Goal: Obtain resource: Download file/media

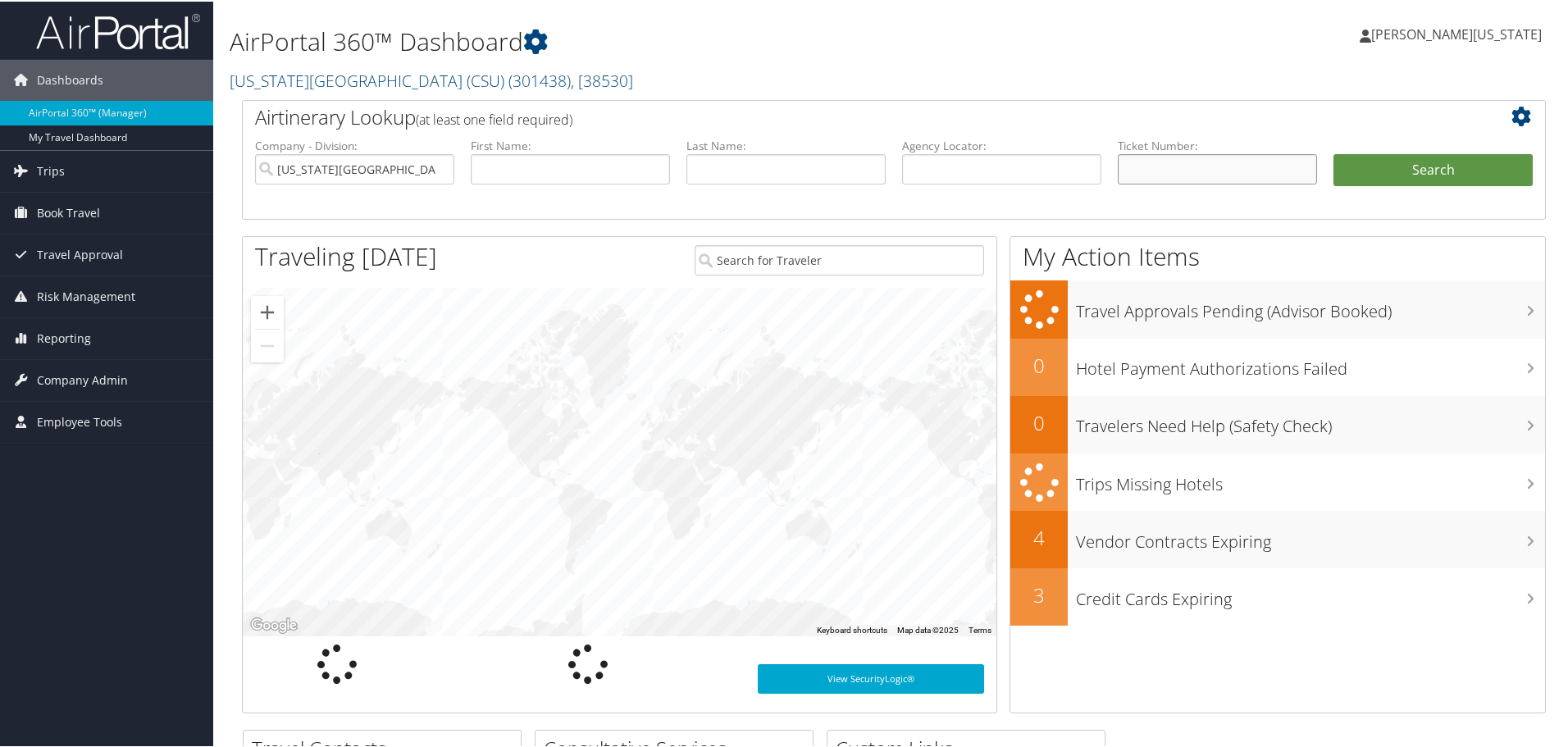
click at [1167, 177] on input "text" at bounding box center [1217, 168] width 199 height 30
paste input "5267307535831"
type input "5267307535831"
click at [1333, 153] on button "Search" at bounding box center [1432, 169] width 199 height 33
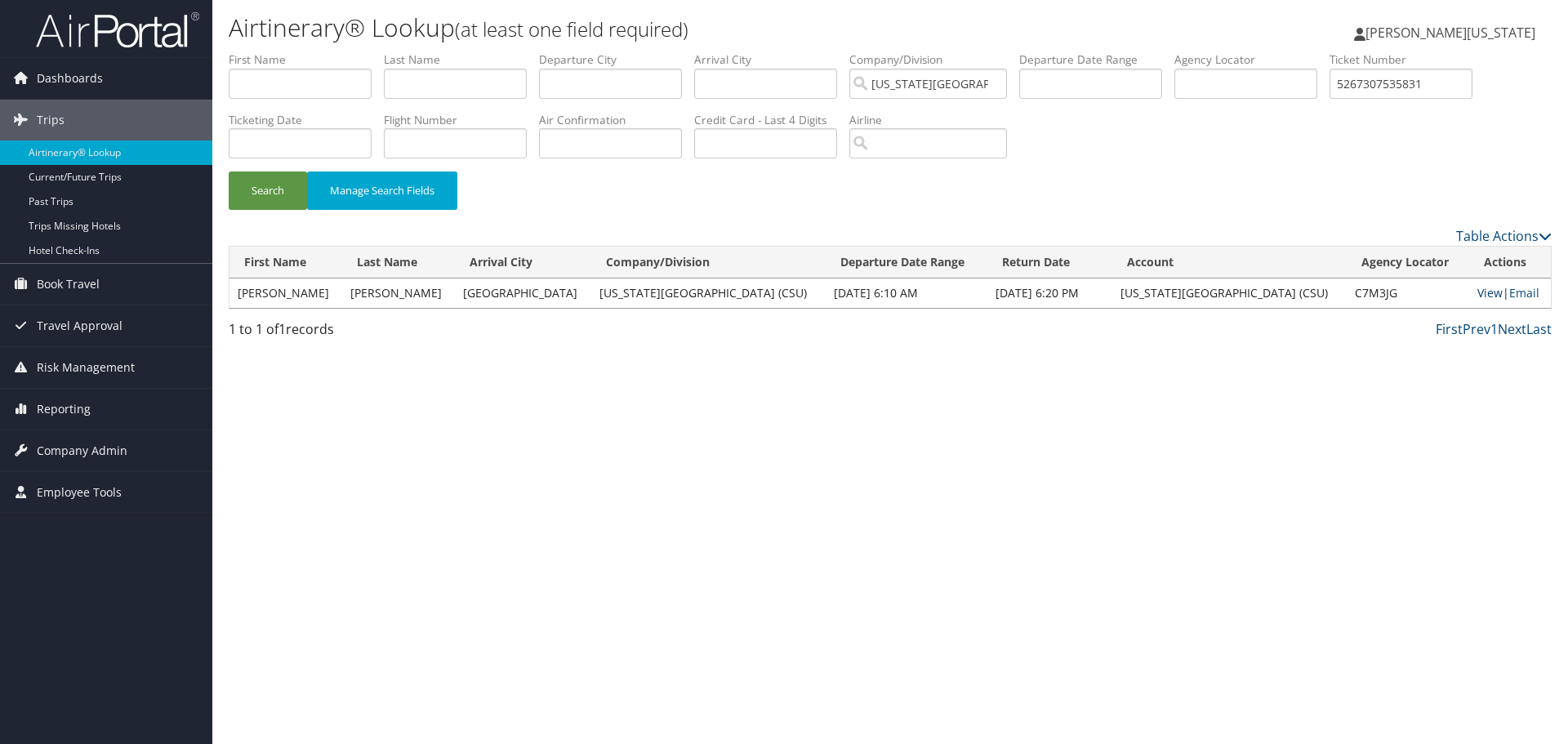
click at [1484, 296] on link "View" at bounding box center [1489, 293] width 25 height 16
click at [1404, 84] on input "5267307535831" at bounding box center [1401, 84] width 143 height 30
paste input "693919"
type input "5267307693919"
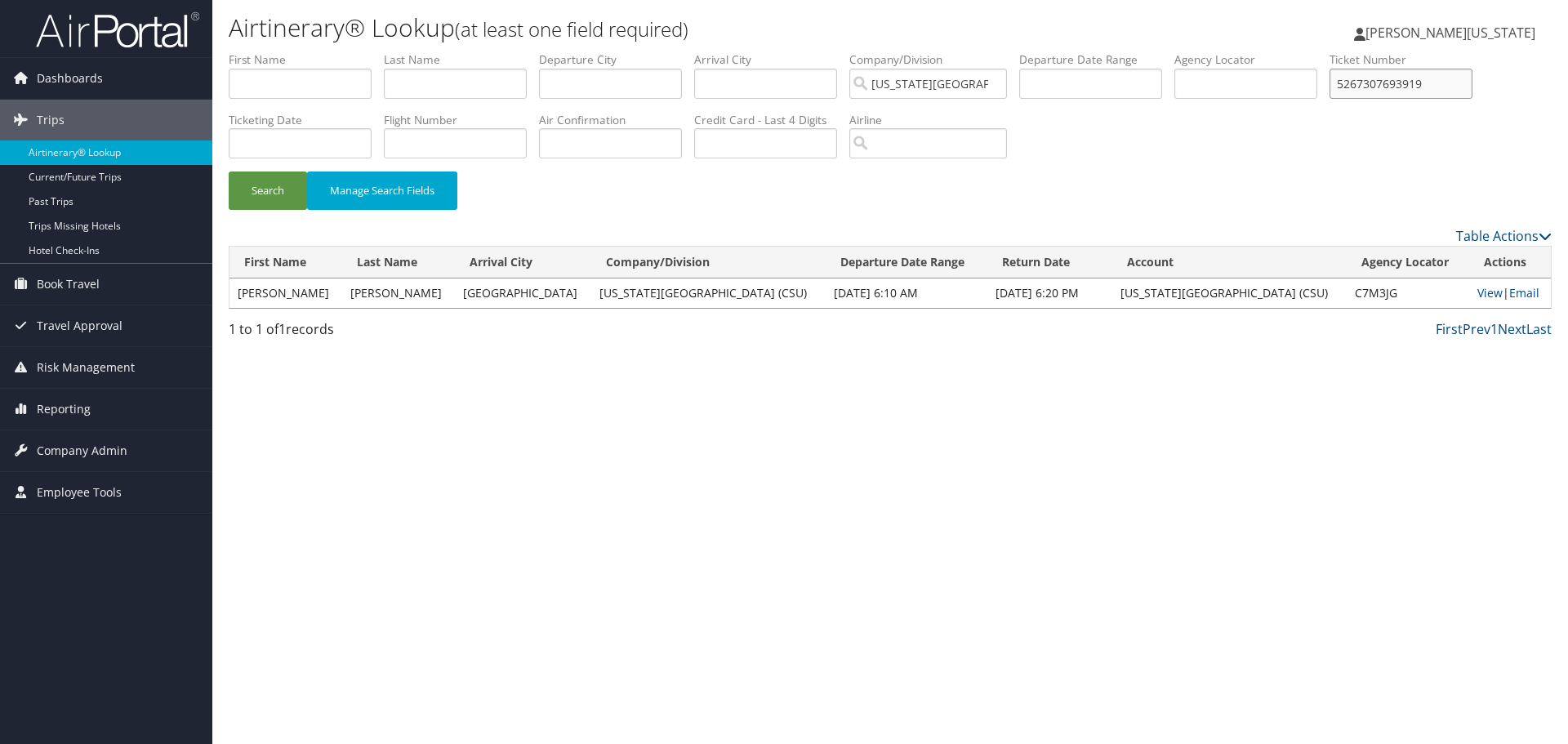
click at [229, 172] on button "Search" at bounding box center [268, 190] width 79 height 38
click at [1477, 290] on link "View" at bounding box center [1489, 293] width 25 height 16
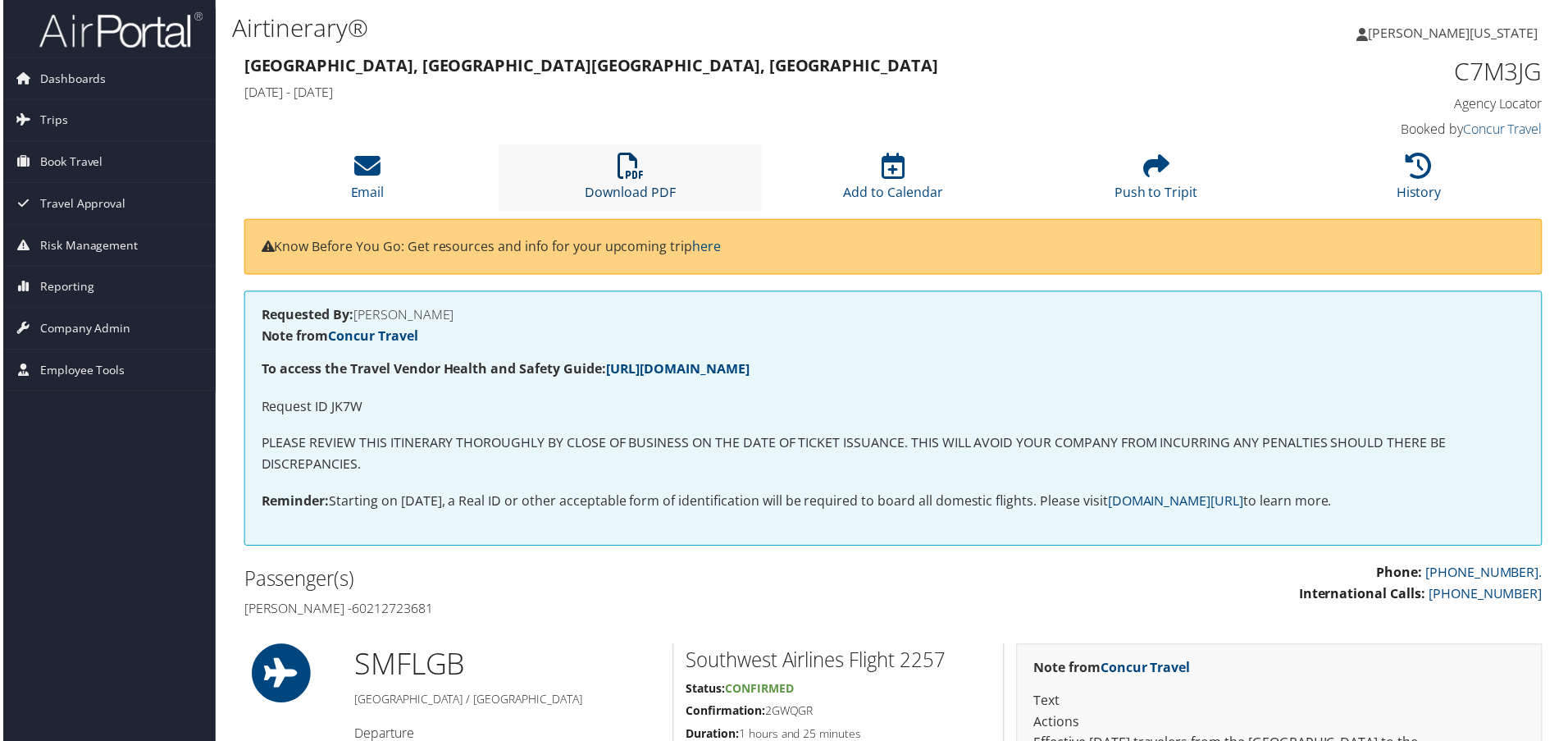
click at [618, 175] on icon at bounding box center [629, 167] width 26 height 26
click at [625, 173] on icon at bounding box center [629, 167] width 26 height 26
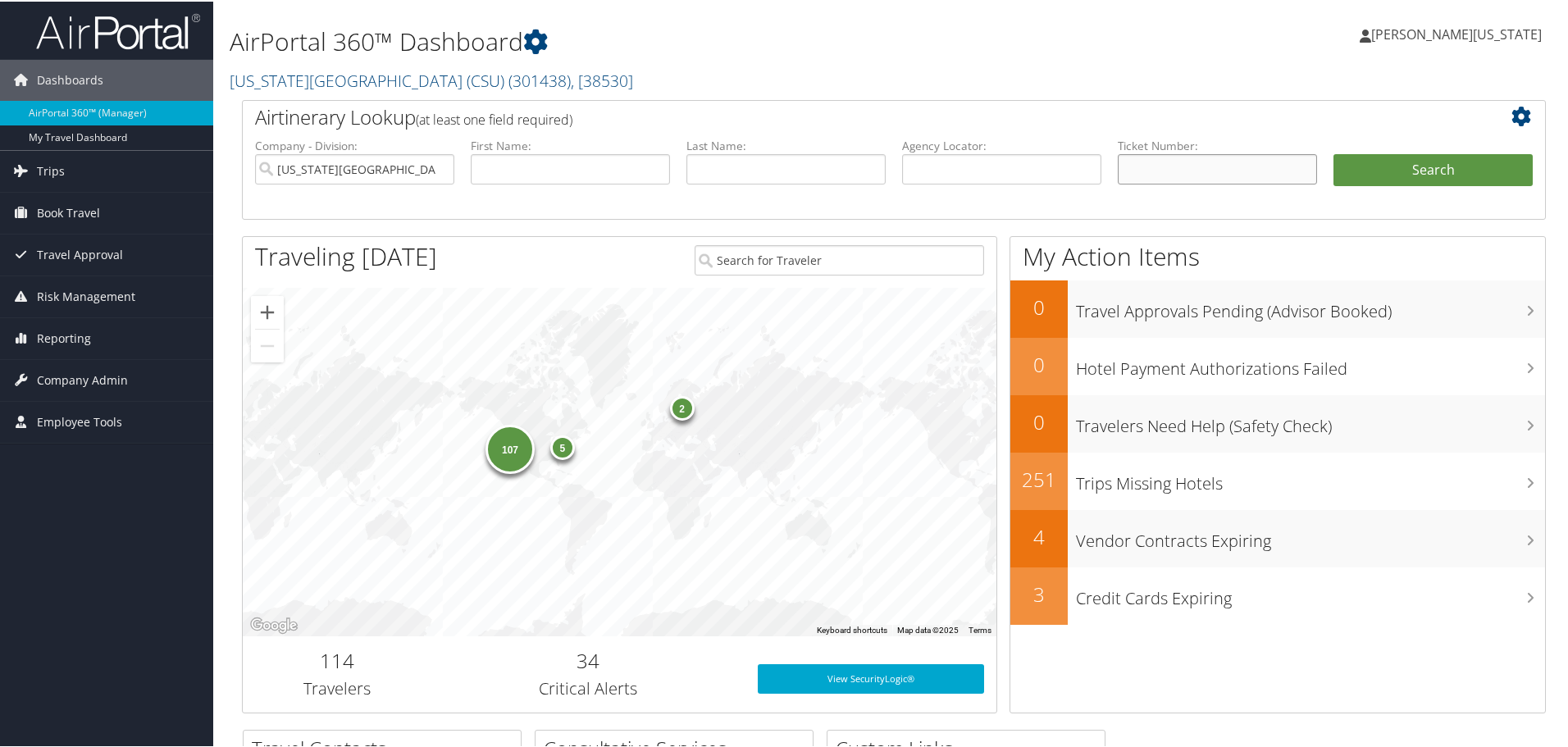
paste input "0067307865649"
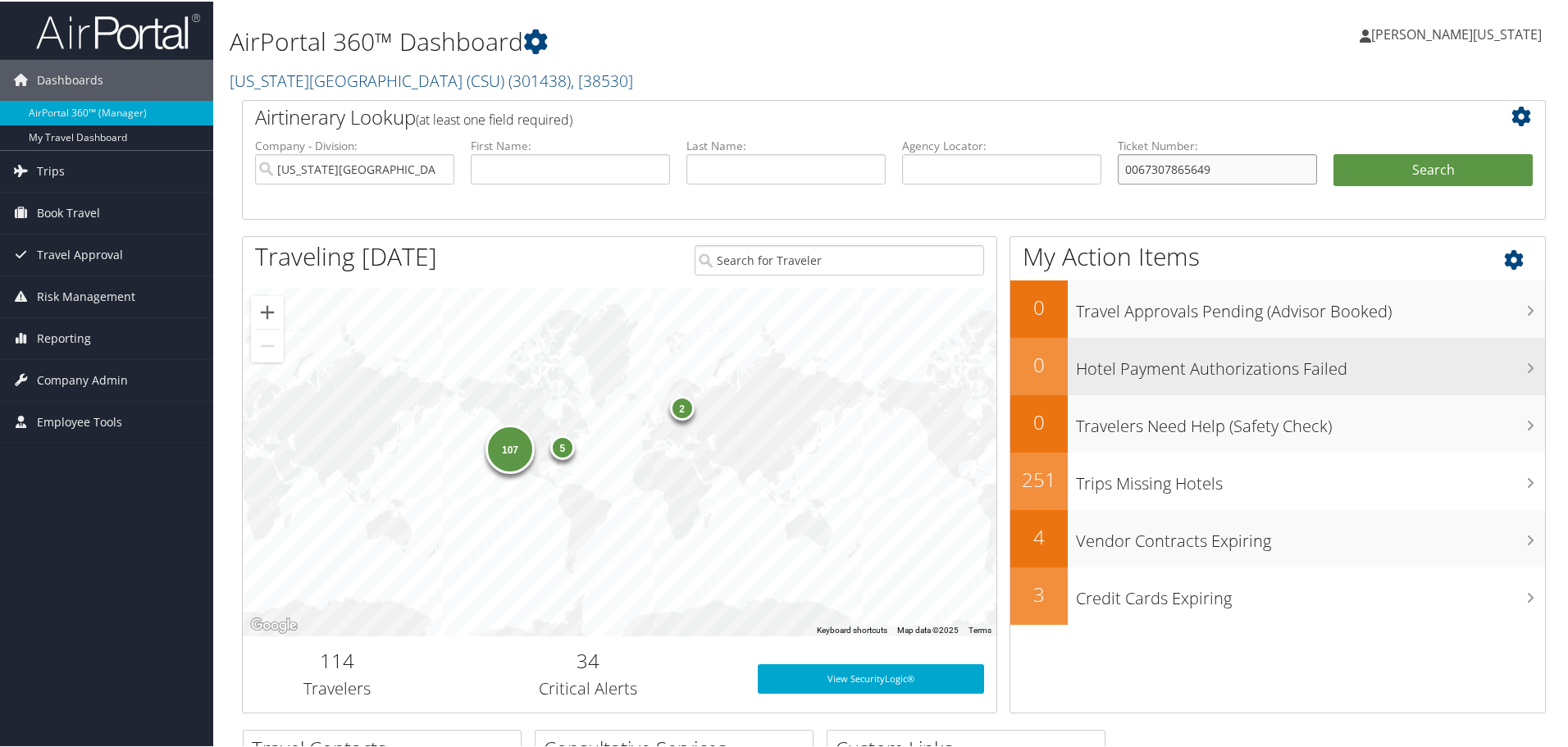
type input "0067307865649"
click at [1333, 153] on button "Search" at bounding box center [1432, 169] width 199 height 33
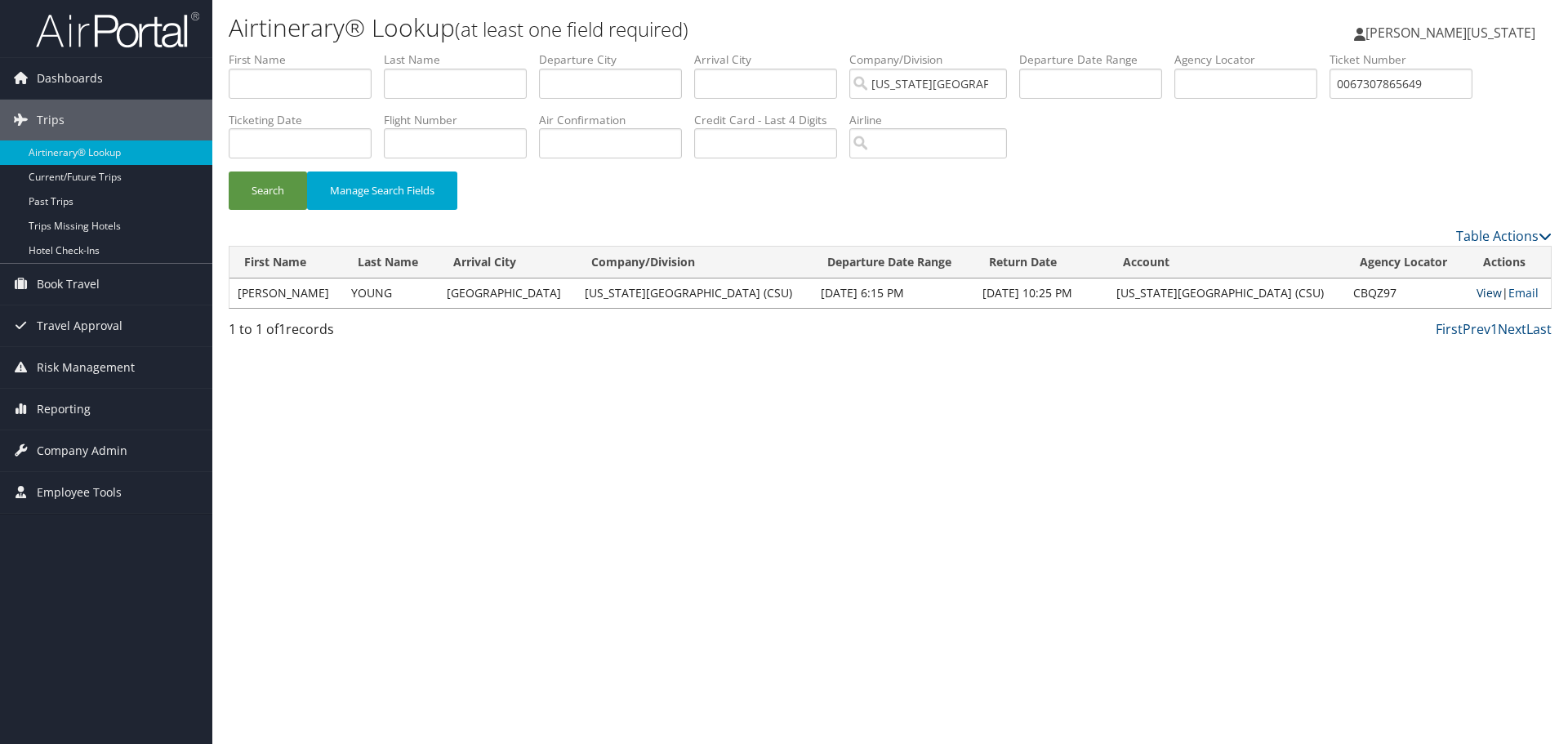
click at [1476, 289] on link "View" at bounding box center [1488, 293] width 25 height 16
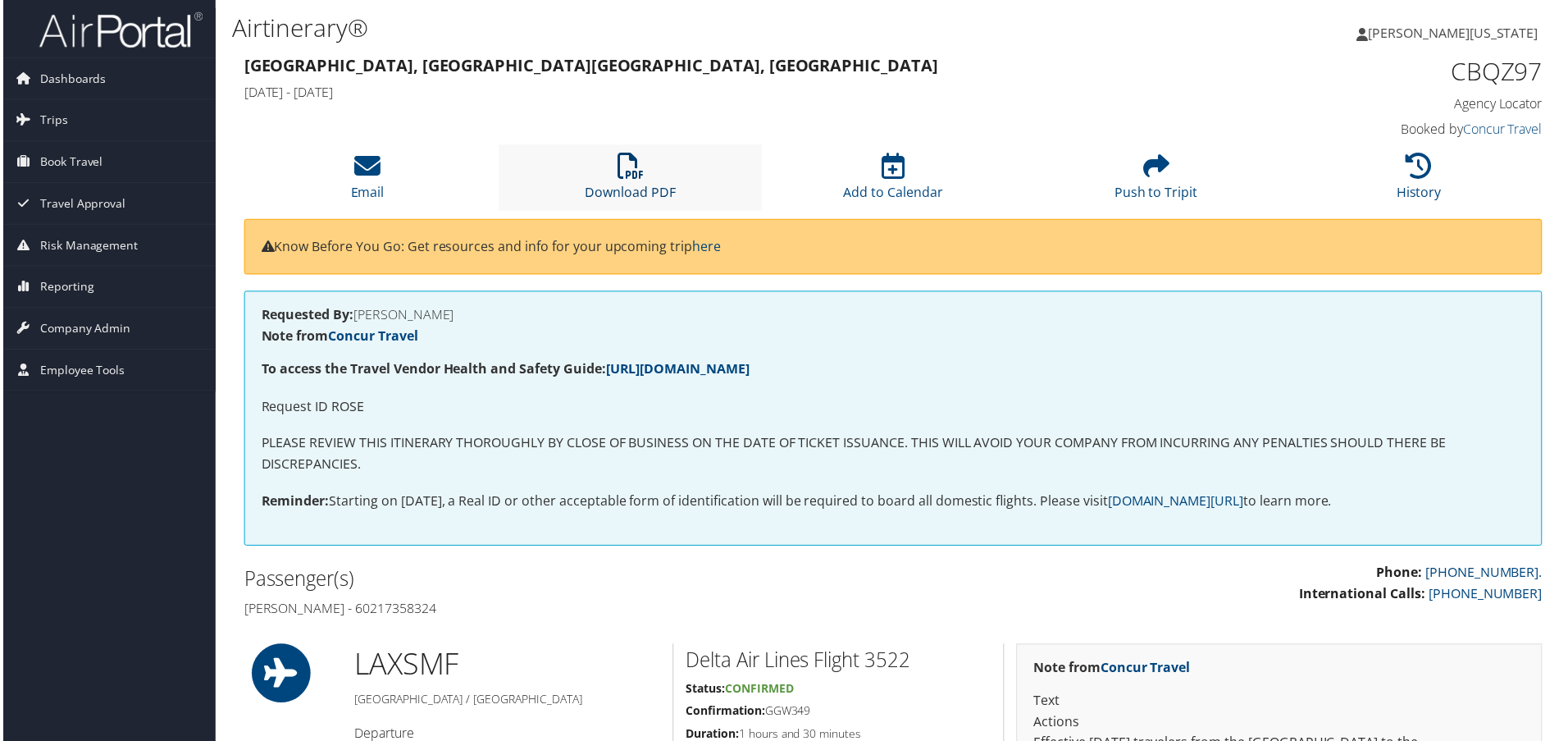
click at [616, 172] on icon at bounding box center [629, 167] width 26 height 26
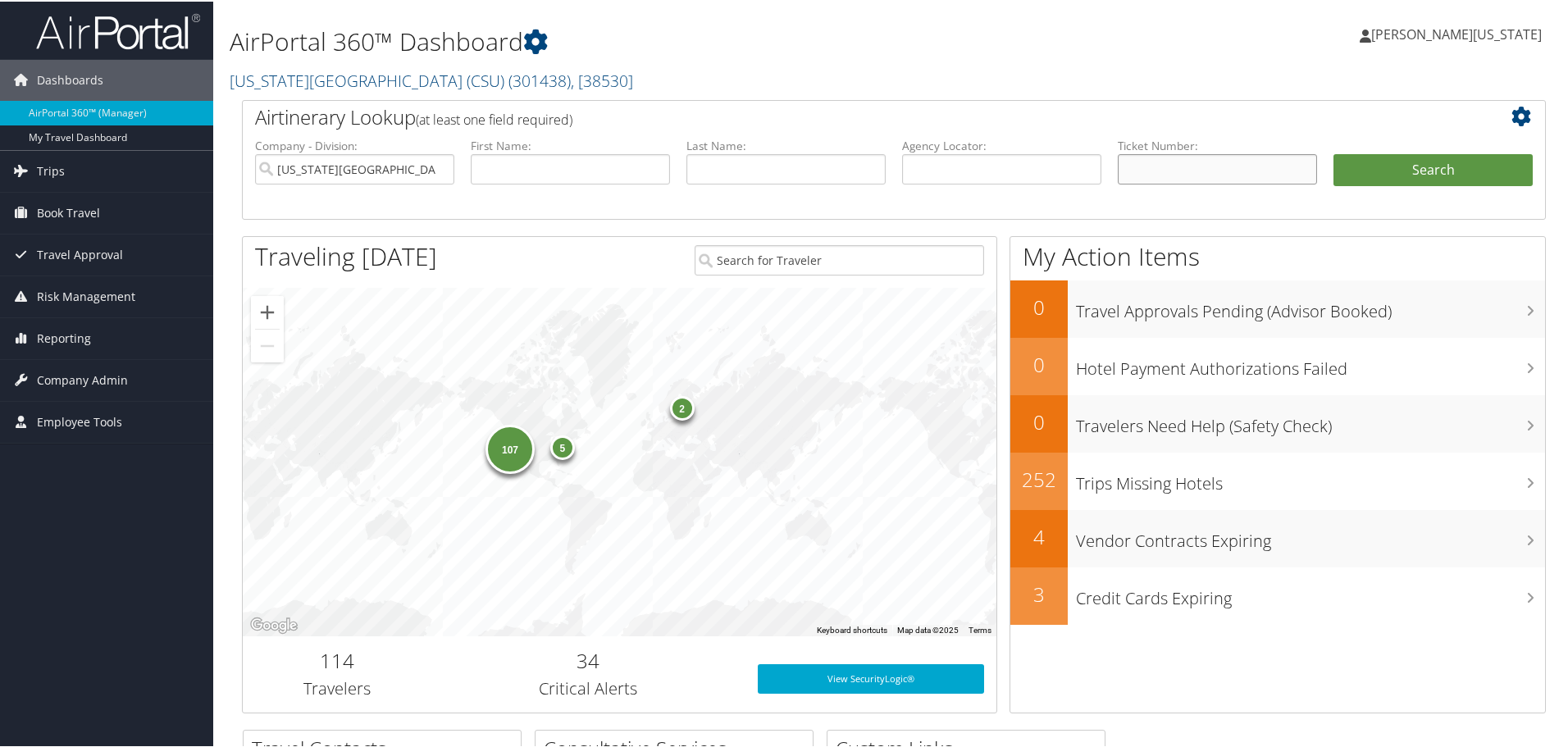
click at [1145, 153] on input "text" at bounding box center [1217, 168] width 199 height 30
paste input "5267307865735"
type input "5267307865735"
click at [1462, 167] on button "Search" at bounding box center [1432, 169] width 199 height 33
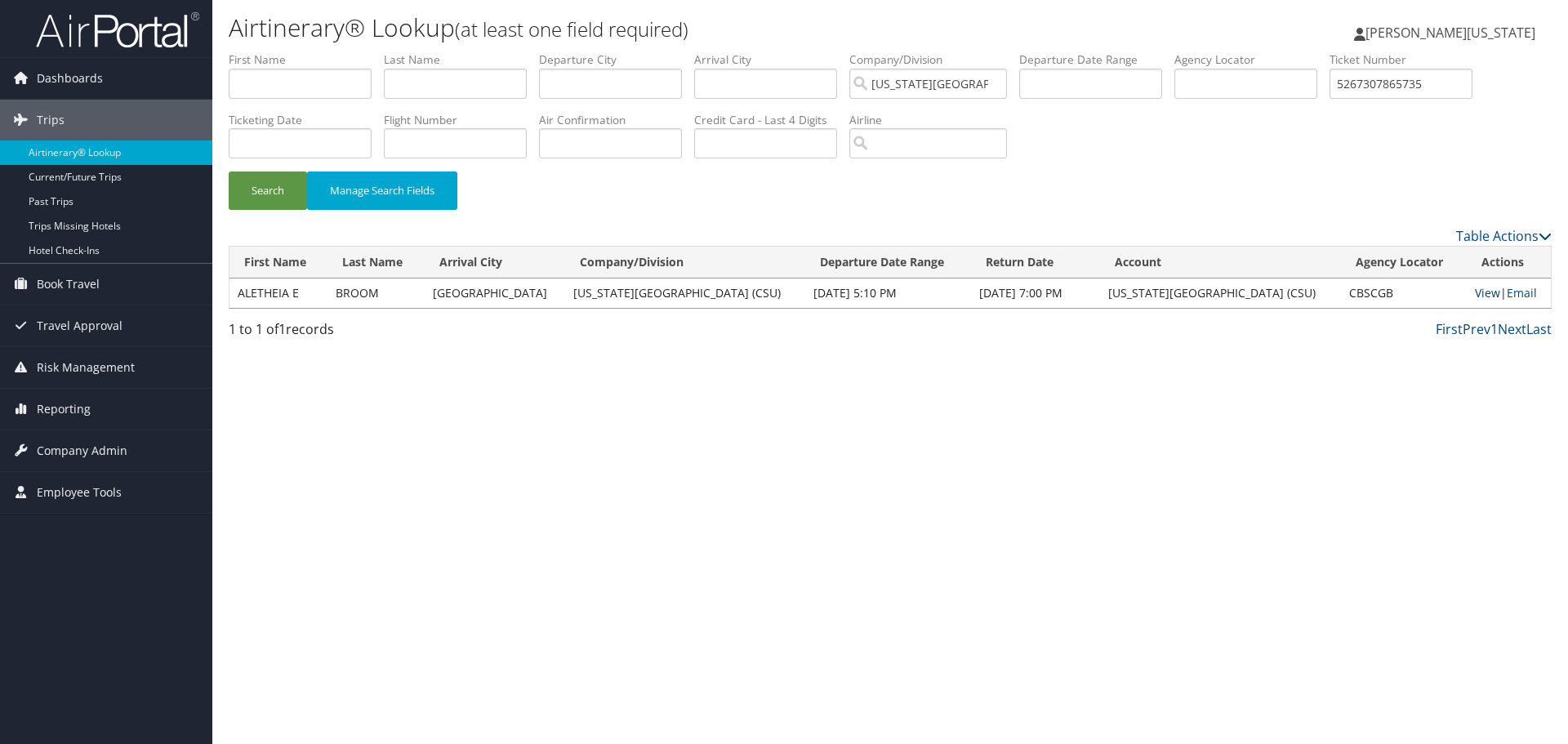
click at [1474, 294] on link "View" at bounding box center [1486, 293] width 25 height 16
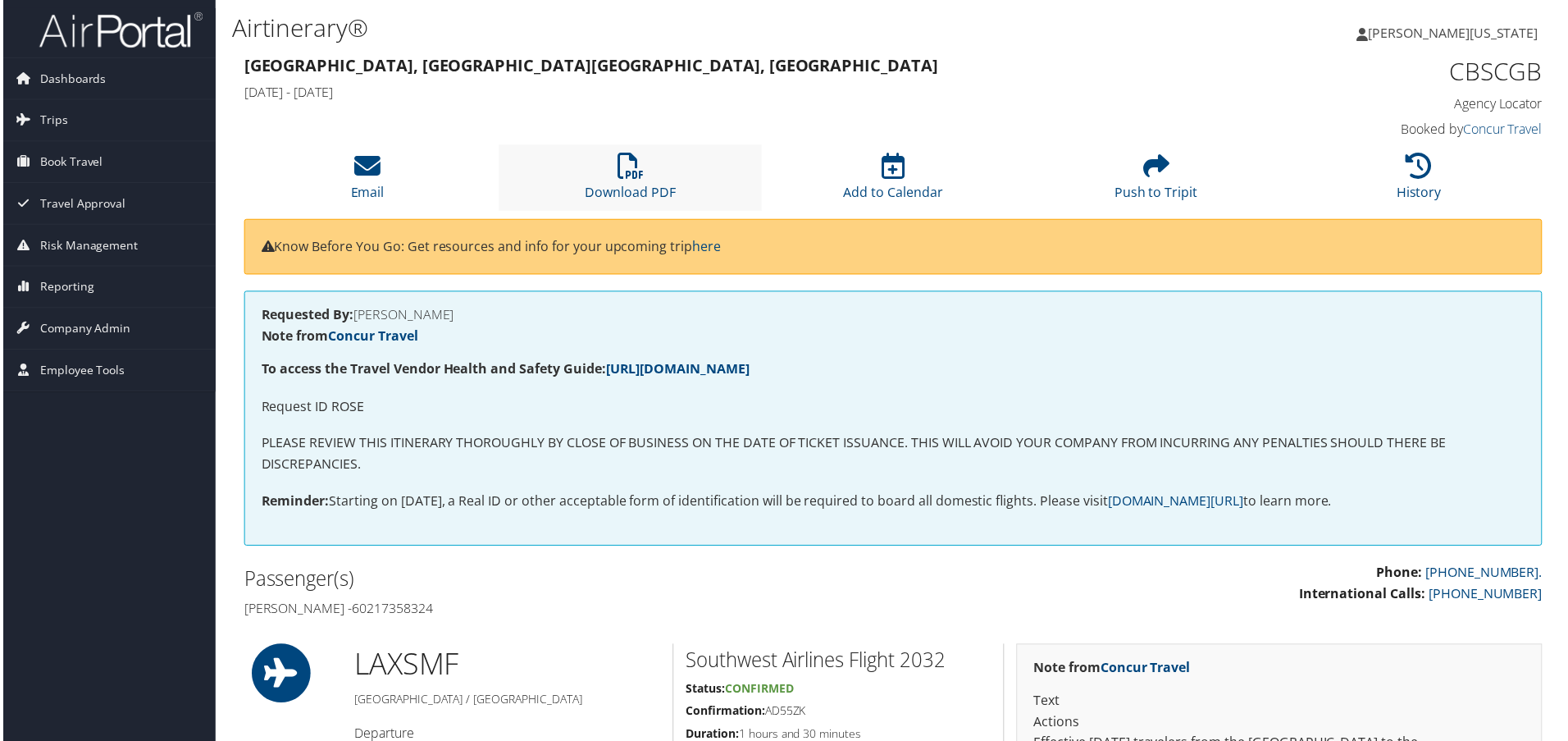
click at [611, 173] on li "Download PDF" at bounding box center [629, 178] width 264 height 66
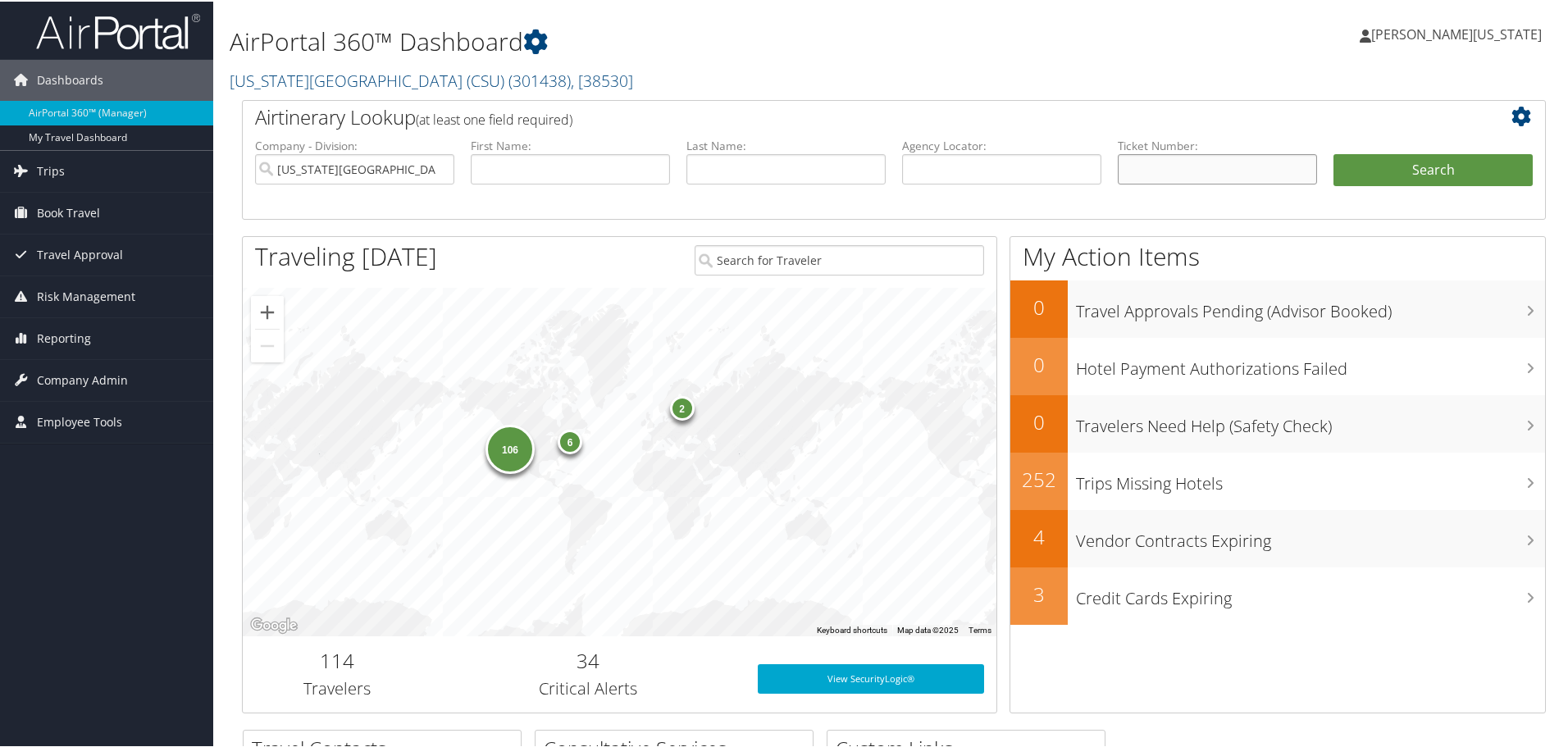
paste input "5267307895506"
type input "5267307895506"
click at [1439, 159] on button "Search" at bounding box center [1432, 169] width 199 height 33
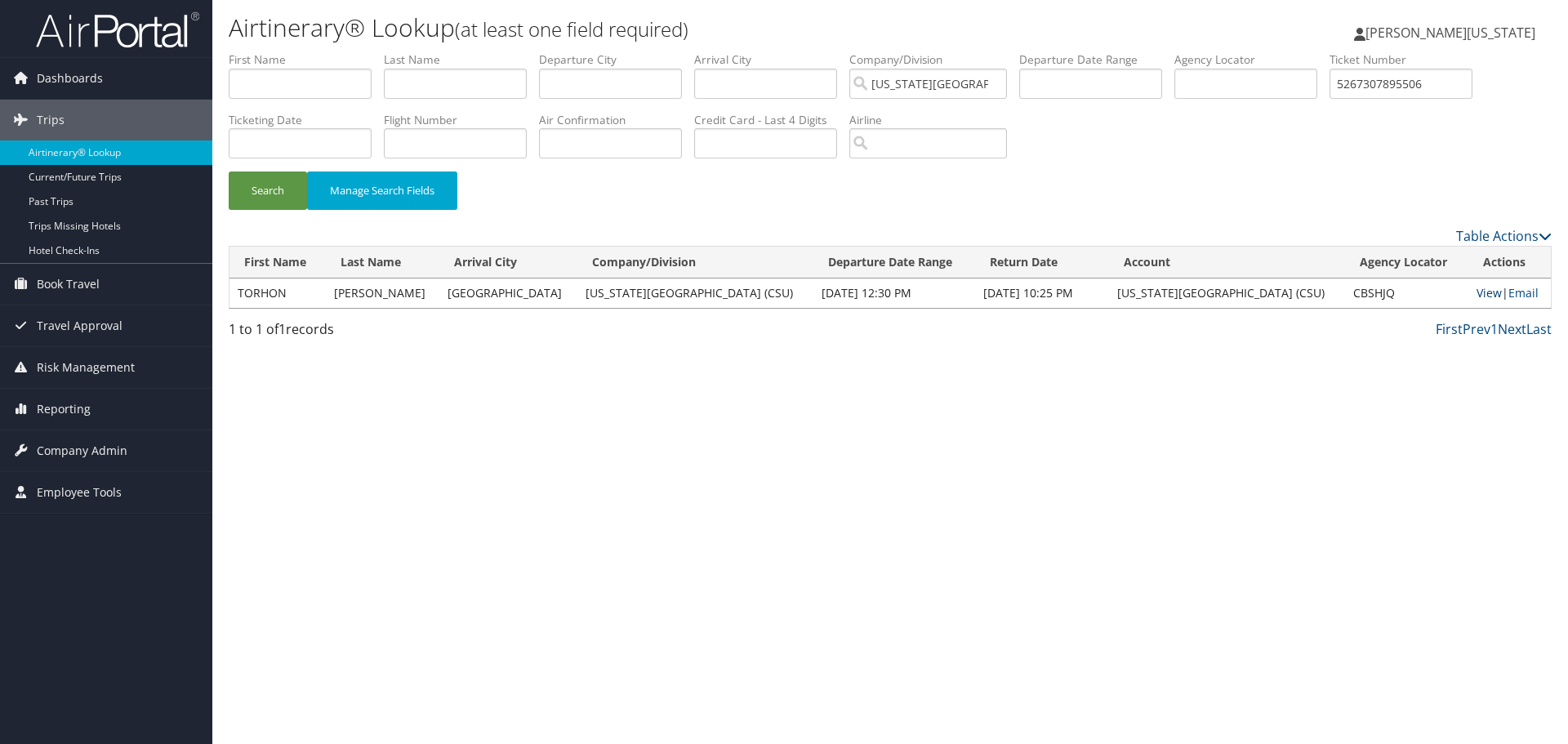
click at [1476, 295] on link "View" at bounding box center [1488, 293] width 25 height 16
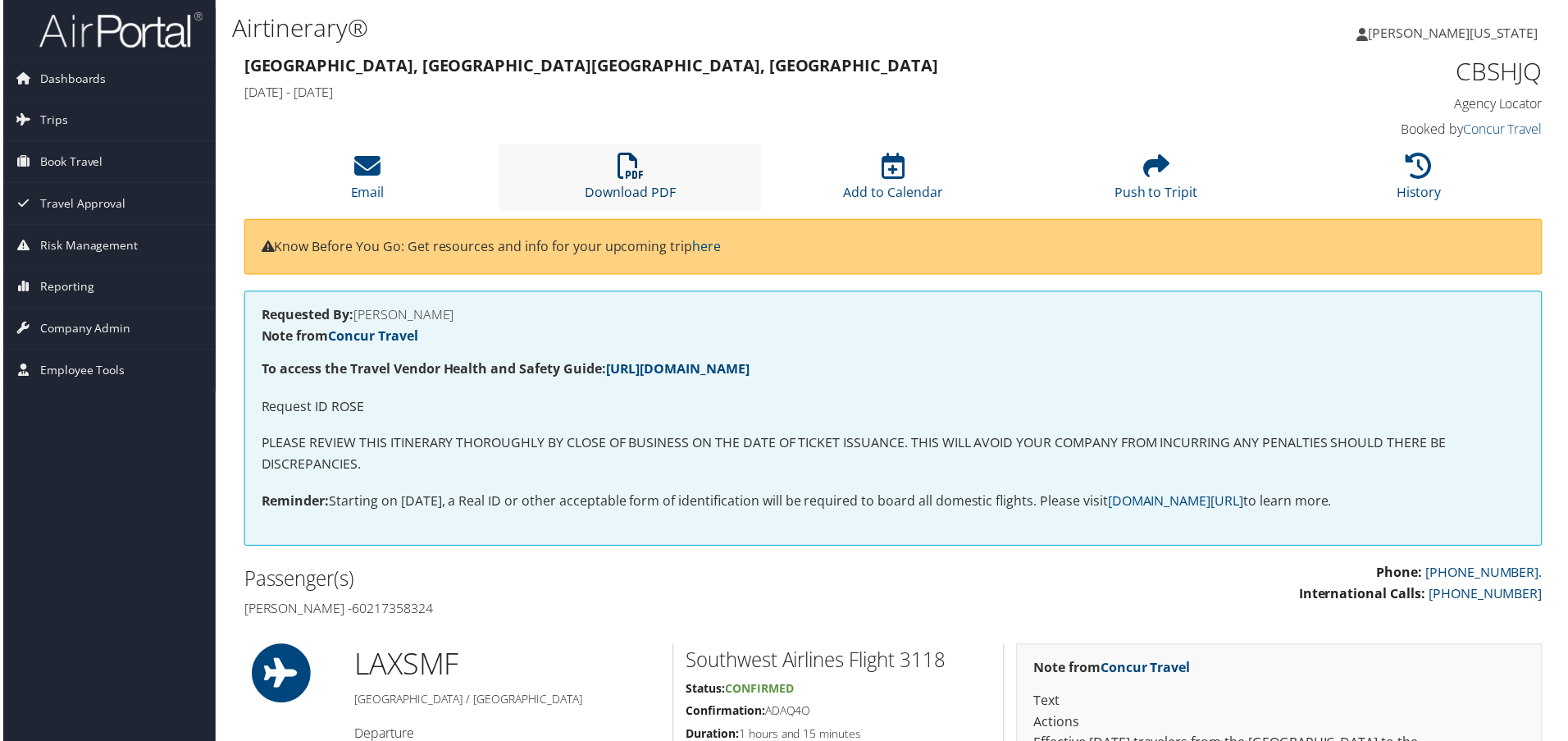
click at [643, 185] on link "Download PDF" at bounding box center [629, 182] width 91 height 40
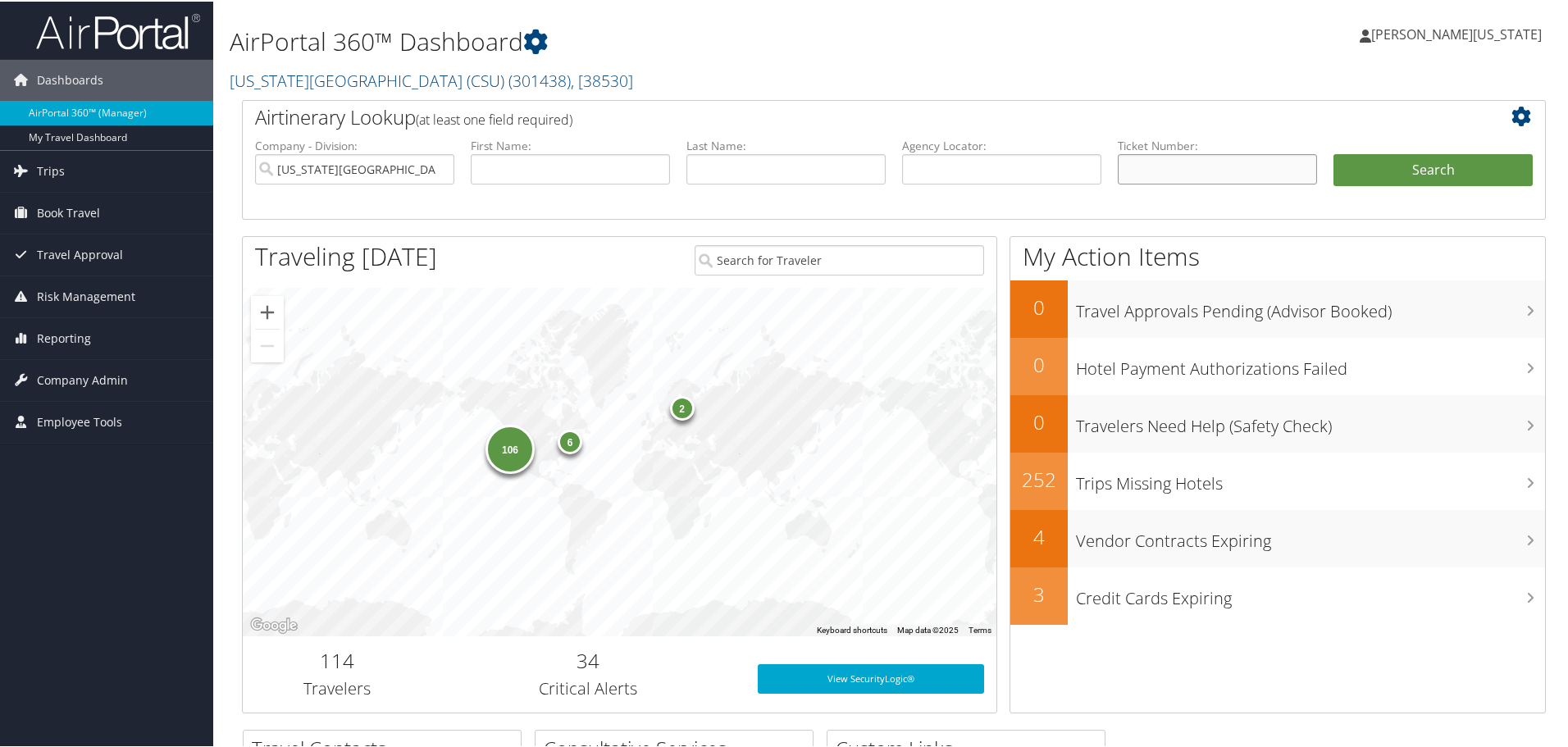
click at [1184, 172] on input "text" at bounding box center [1217, 168] width 199 height 30
paste input "5267307999950"
type input "5267307999950"
click at [1333, 153] on button "Search" at bounding box center [1432, 169] width 199 height 33
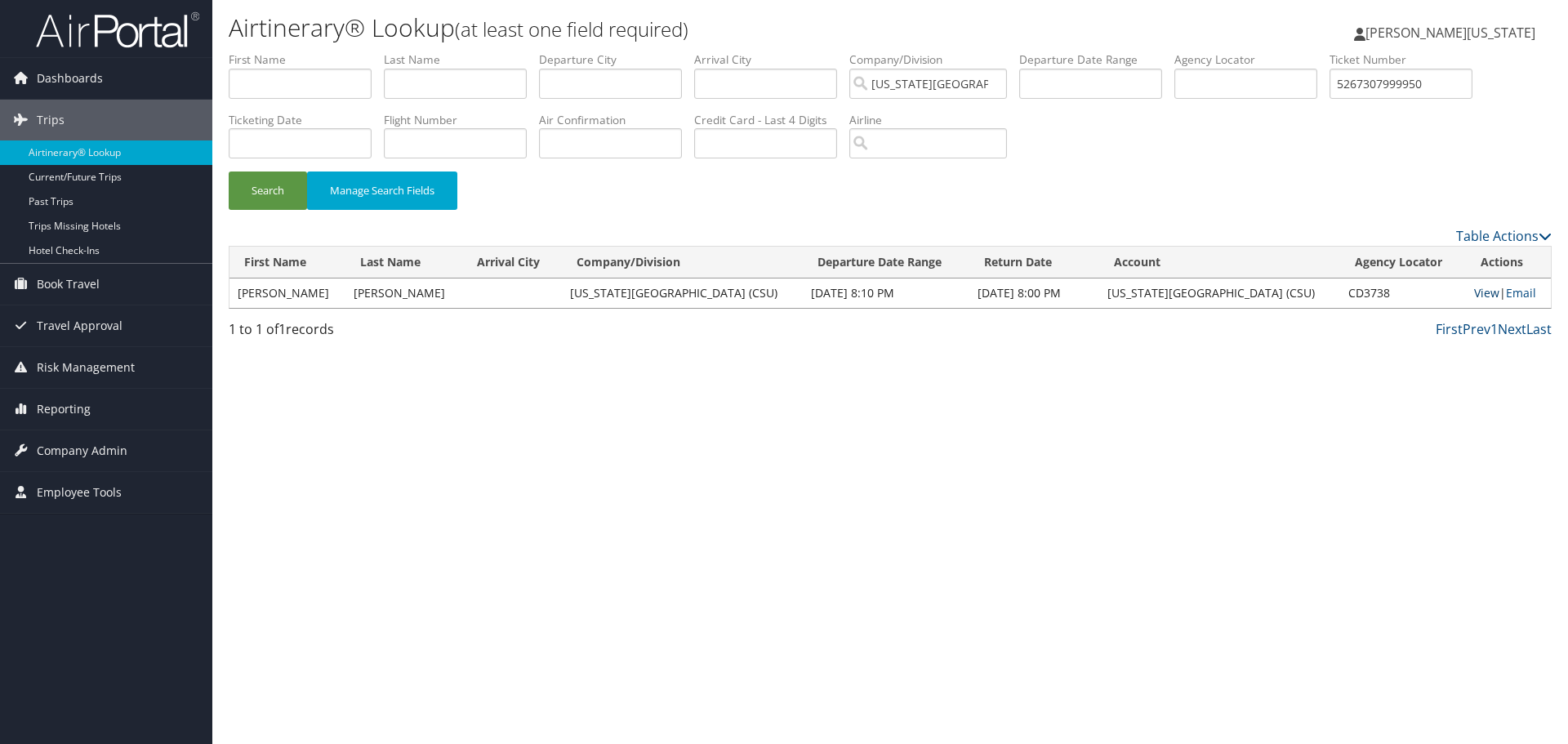
click at [1474, 289] on link "View" at bounding box center [1486, 293] width 25 height 16
click at [1425, 89] on input "5267307999950" at bounding box center [1401, 84] width 143 height 30
paste input "8"
type input "5267307999980"
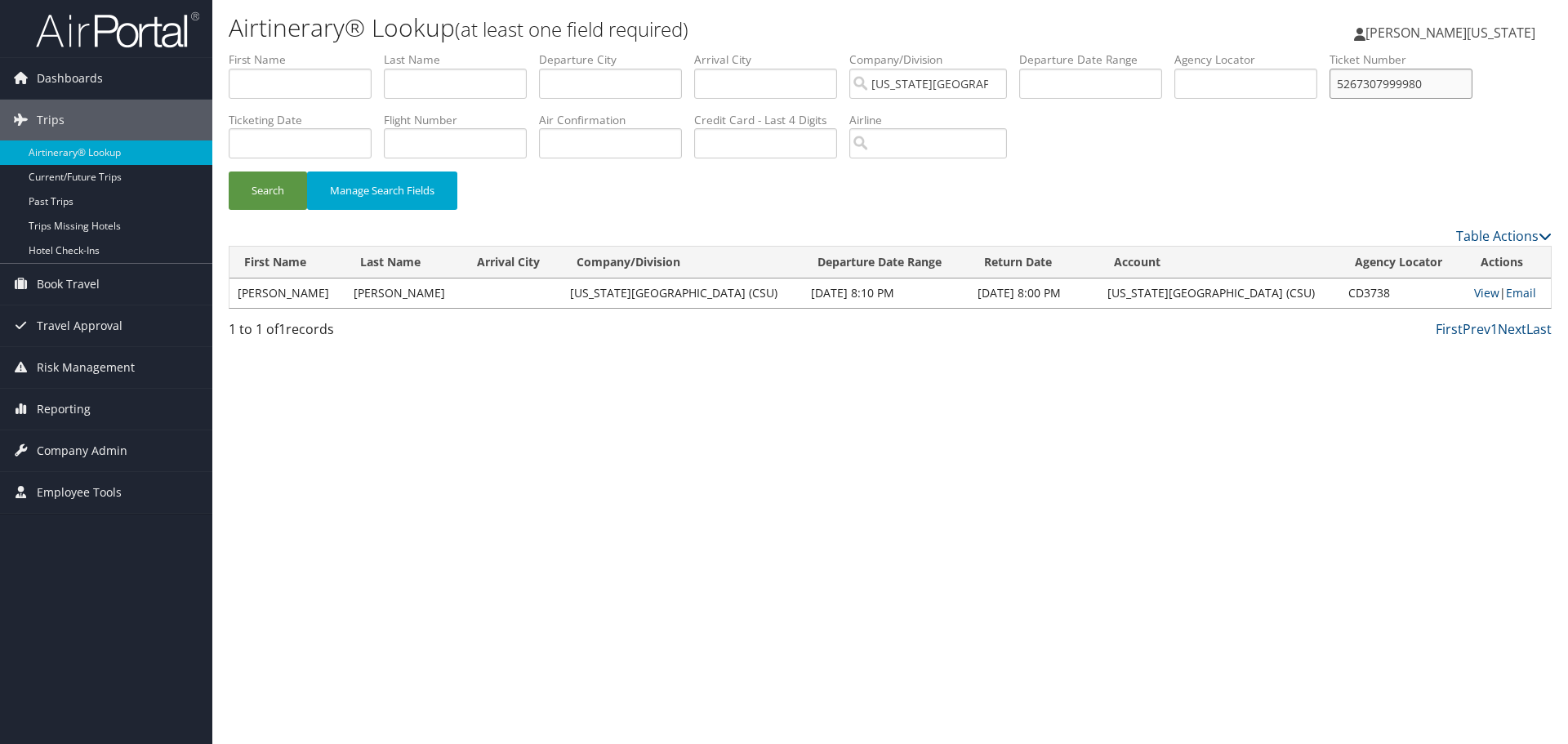
click at [229, 172] on button "Search" at bounding box center [268, 190] width 79 height 38
click at [1478, 292] on link "View" at bounding box center [1490, 293] width 25 height 16
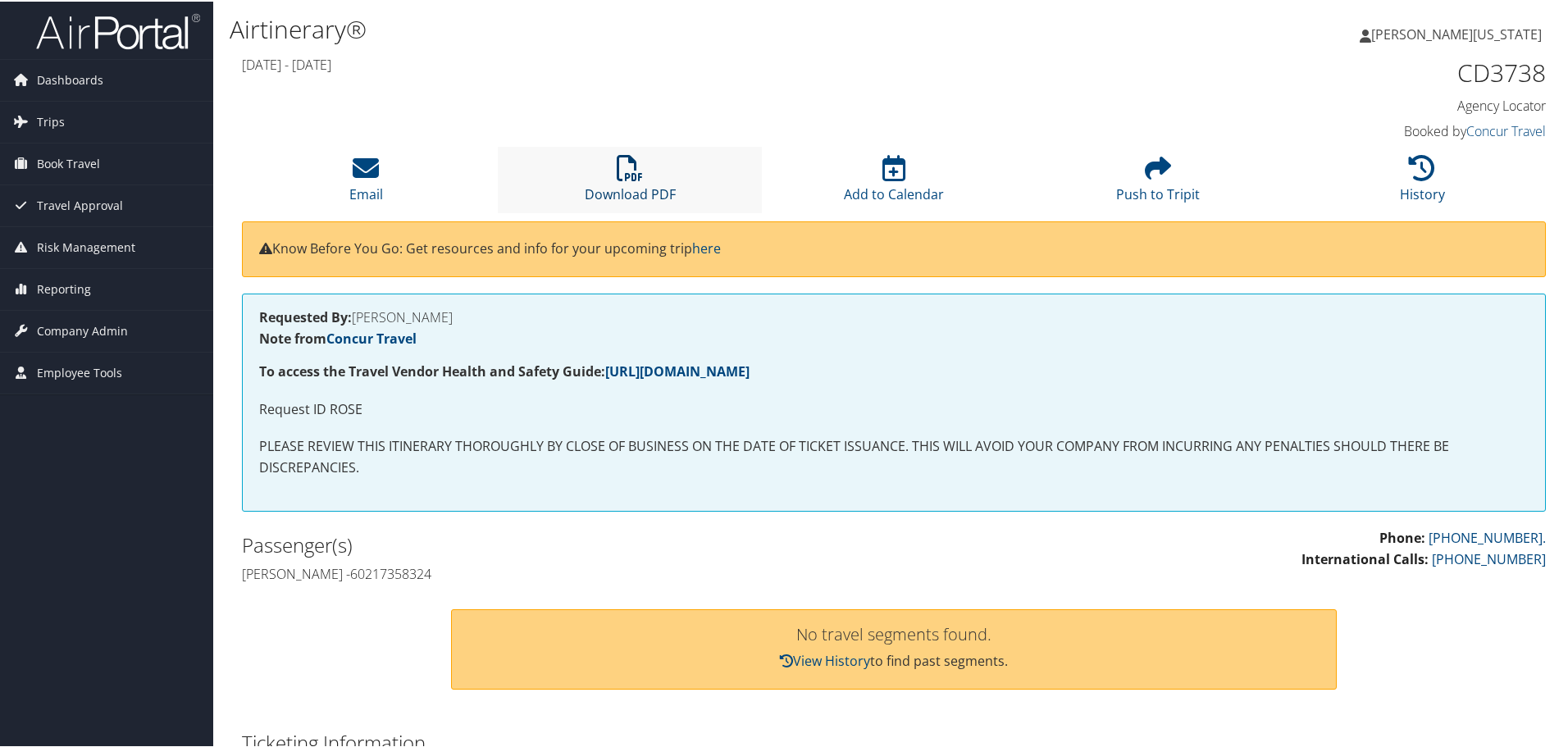
click at [629, 173] on icon at bounding box center [629, 167] width 26 height 26
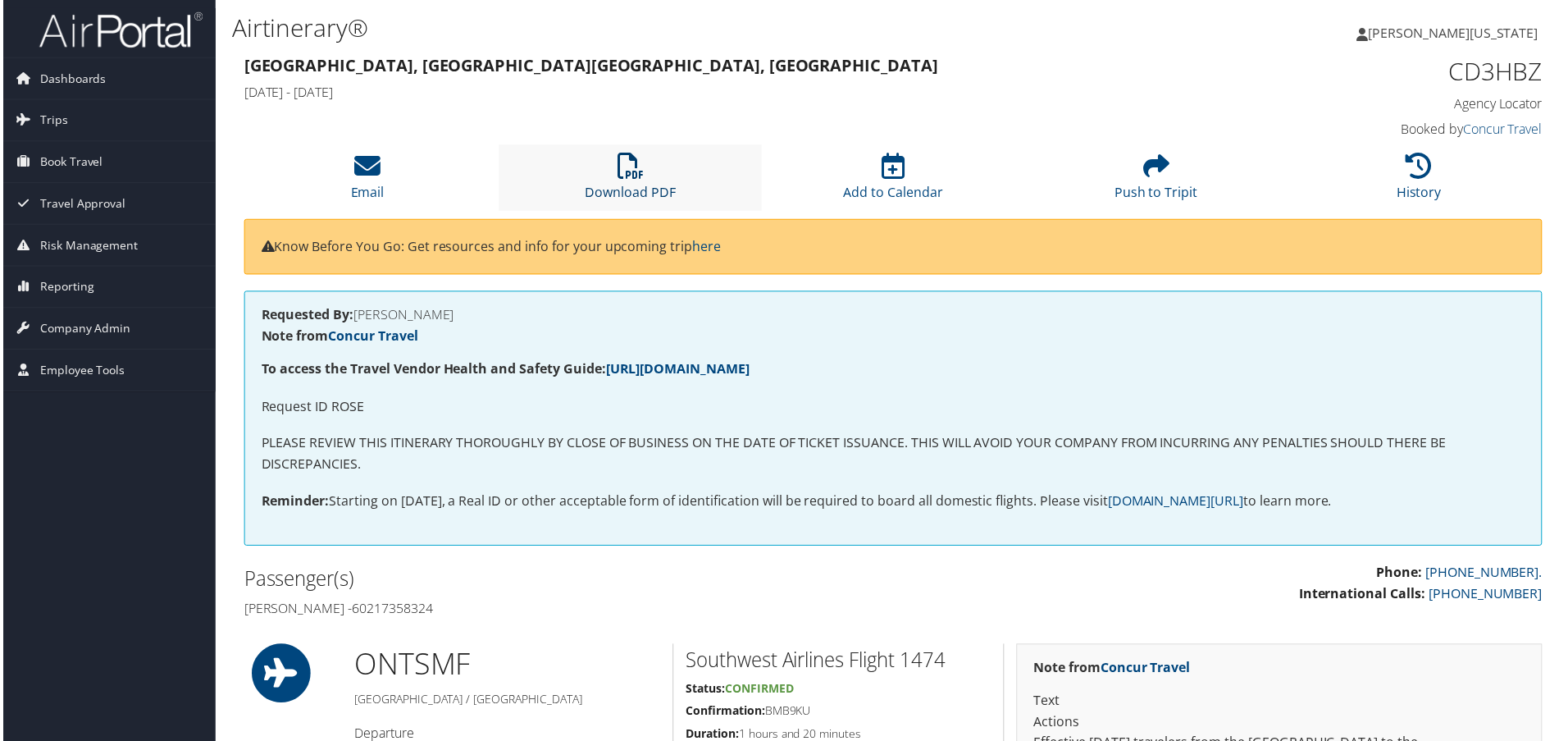
click at [632, 173] on icon at bounding box center [629, 167] width 26 height 26
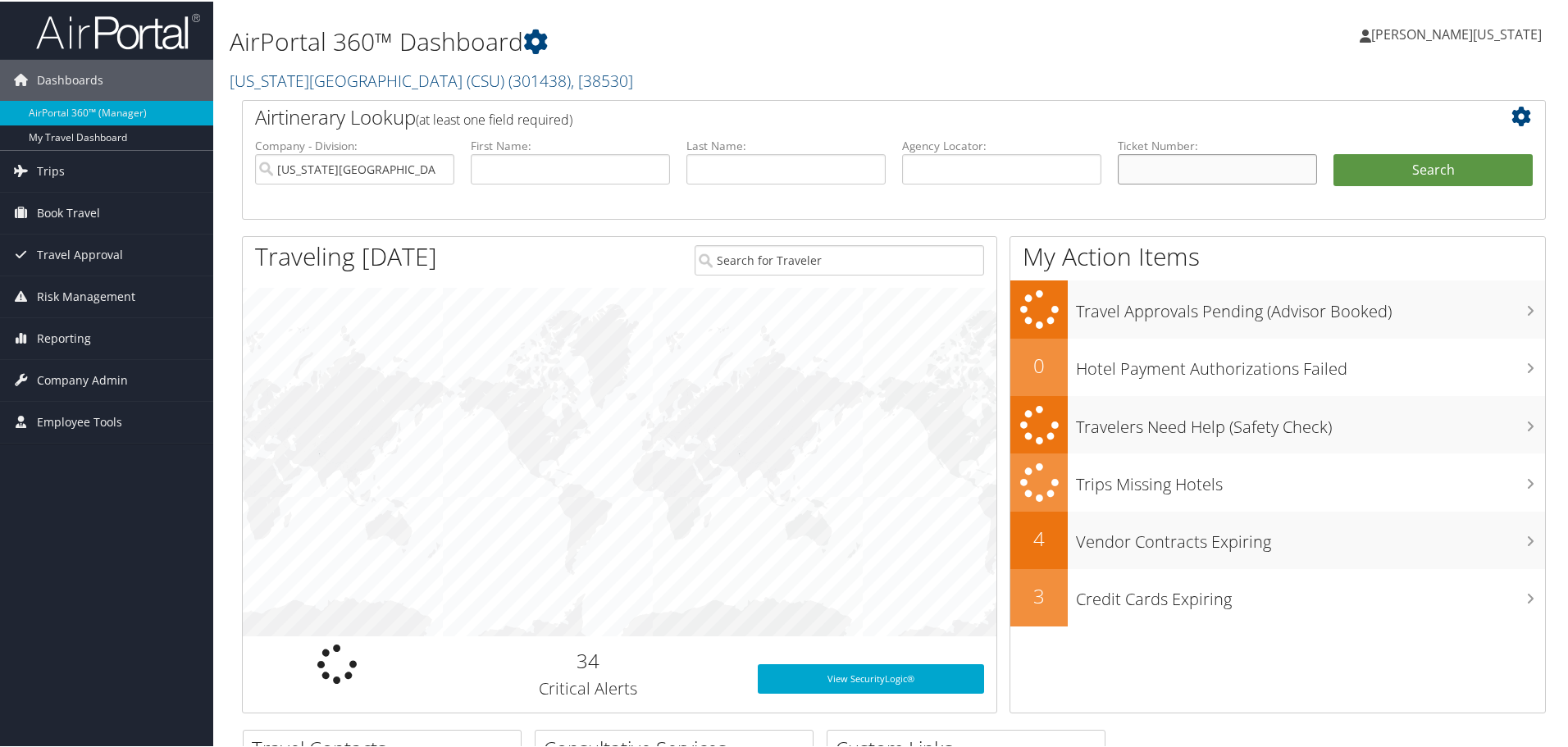
click at [1247, 164] on input "text" at bounding box center [1217, 168] width 199 height 30
paste input "5267307865746"
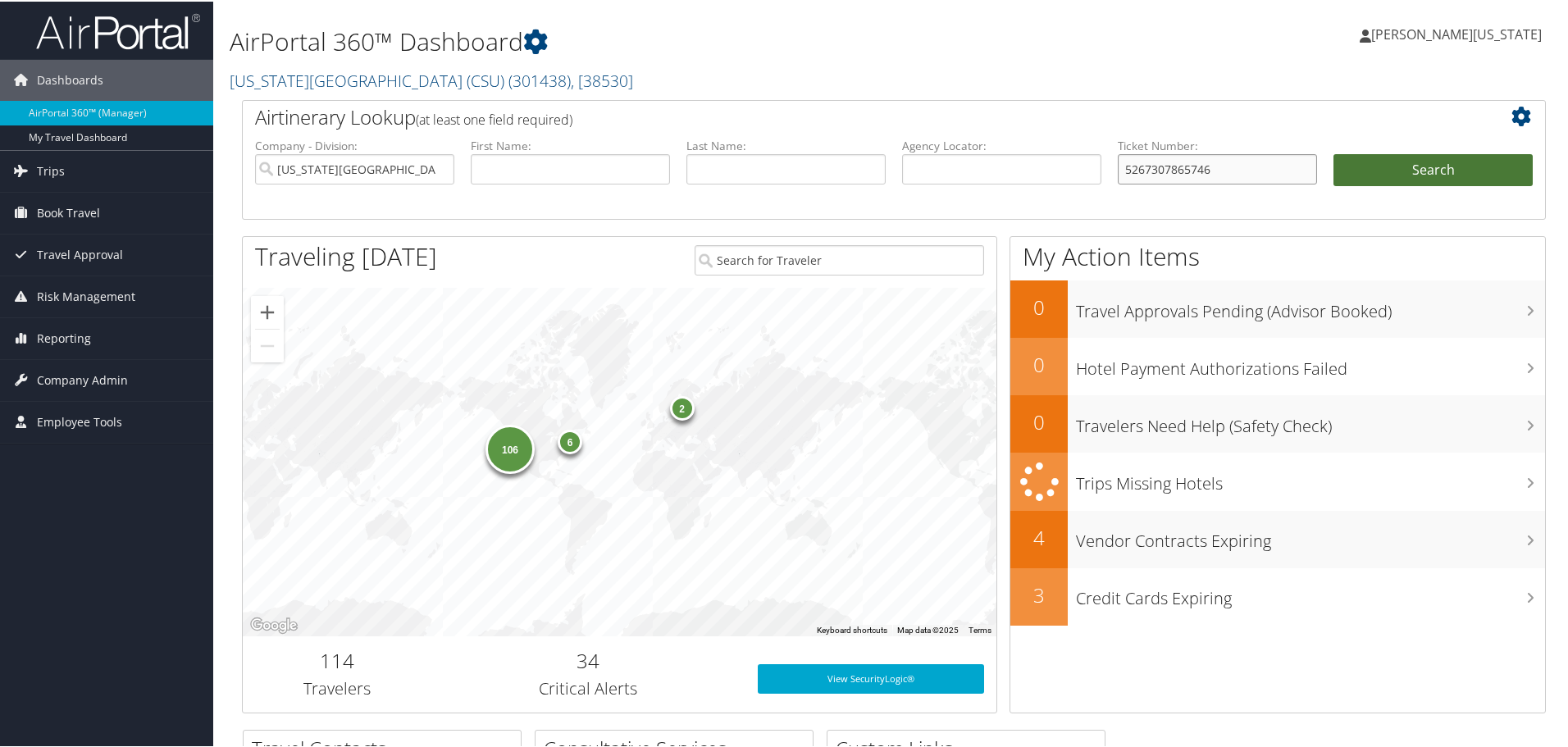
type input "5267307865746"
click at [1413, 155] on button "Search" at bounding box center [1432, 169] width 199 height 33
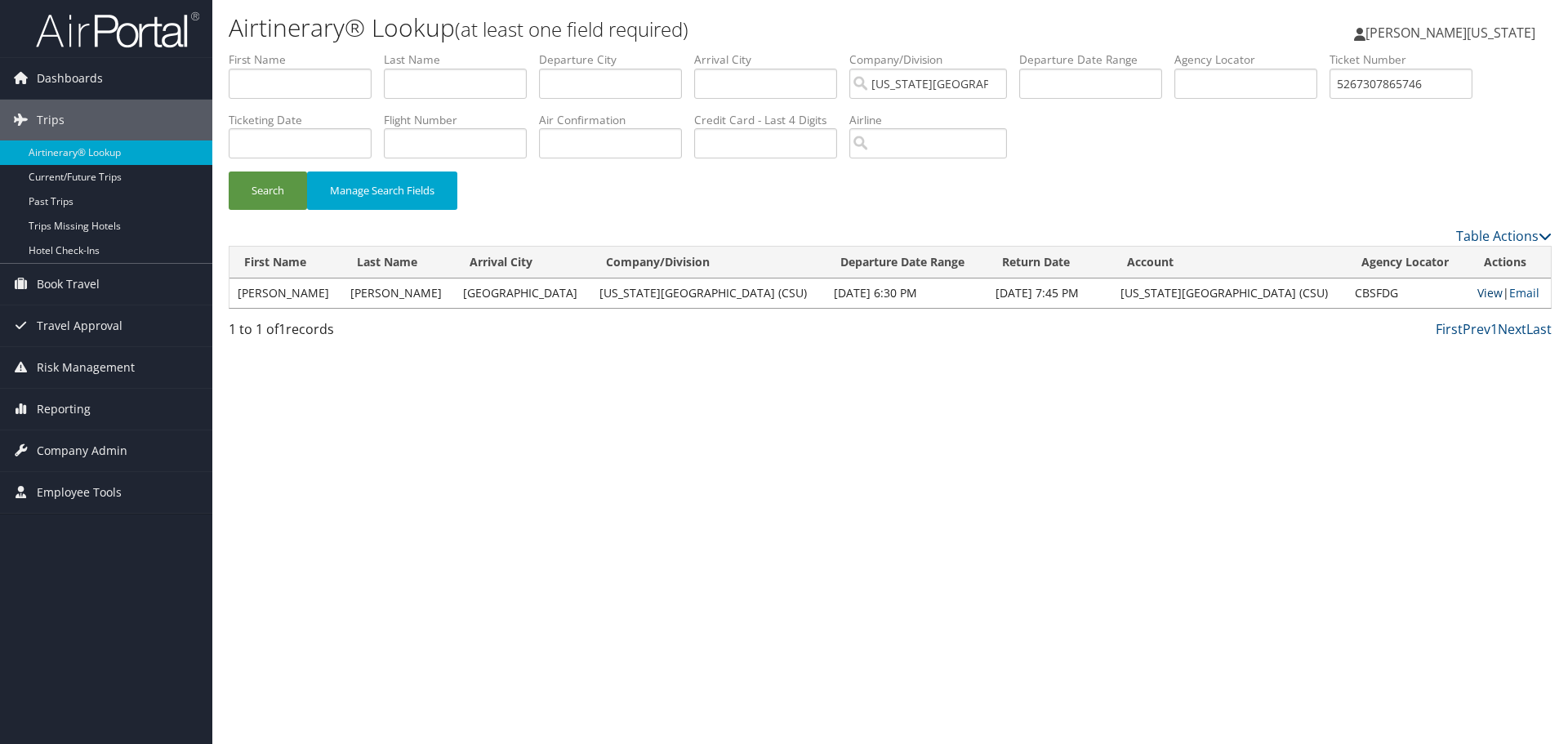
click at [1477, 290] on link "View" at bounding box center [1489, 293] width 25 height 16
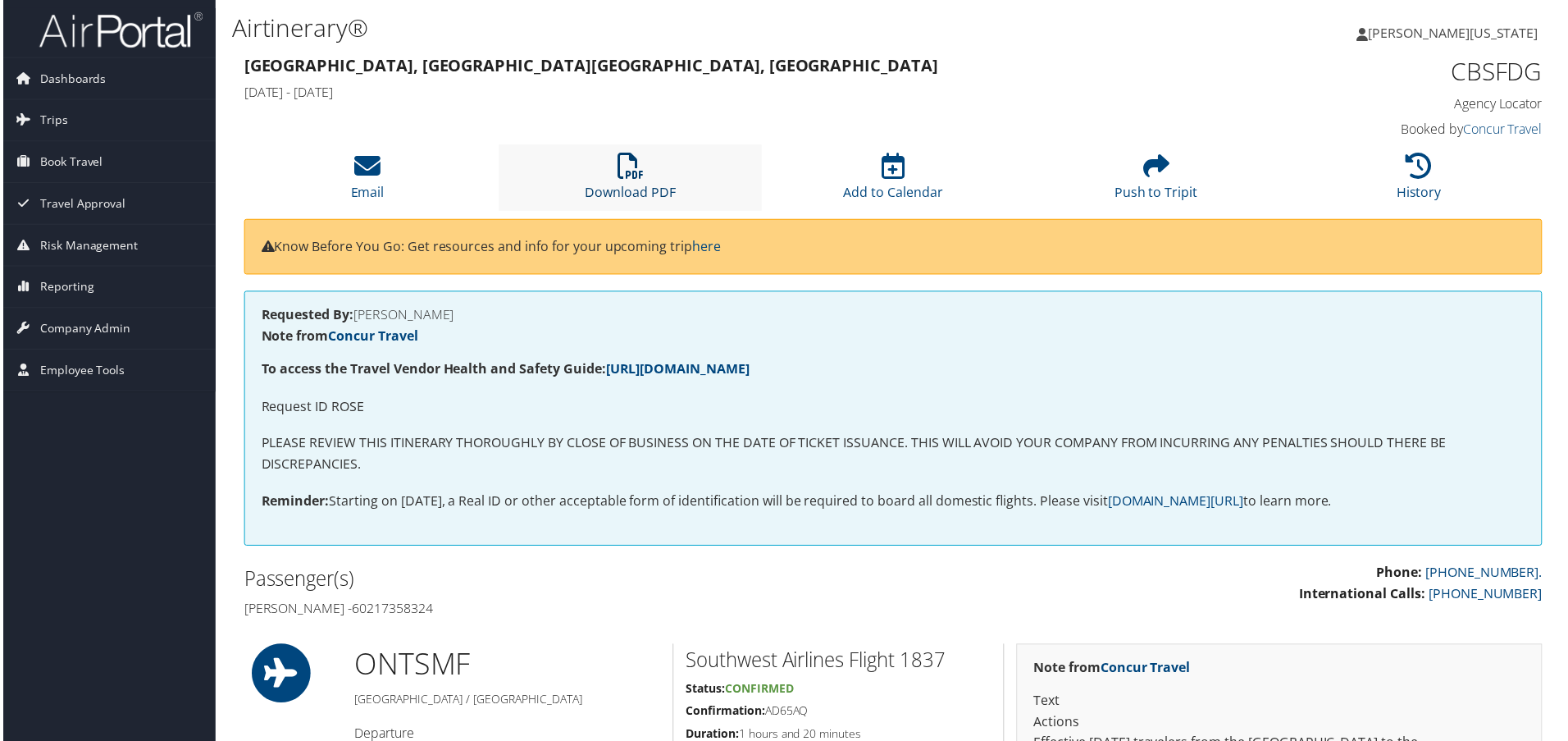
click at [649, 185] on link "Download PDF" at bounding box center [629, 182] width 91 height 40
